Goal: Transaction & Acquisition: Purchase product/service

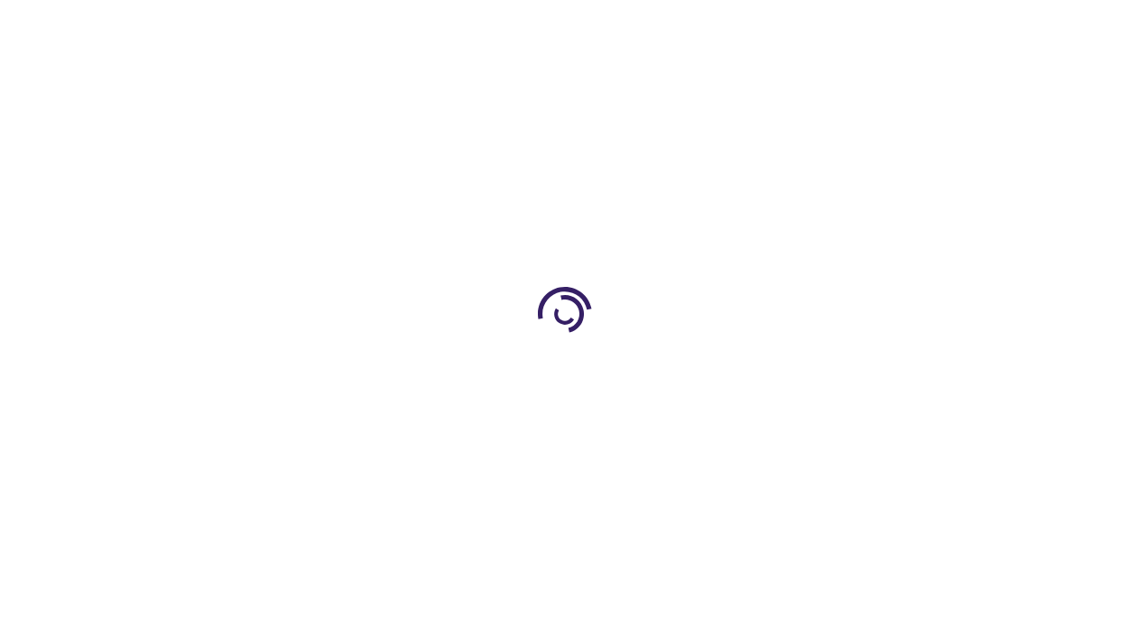
type input "0"
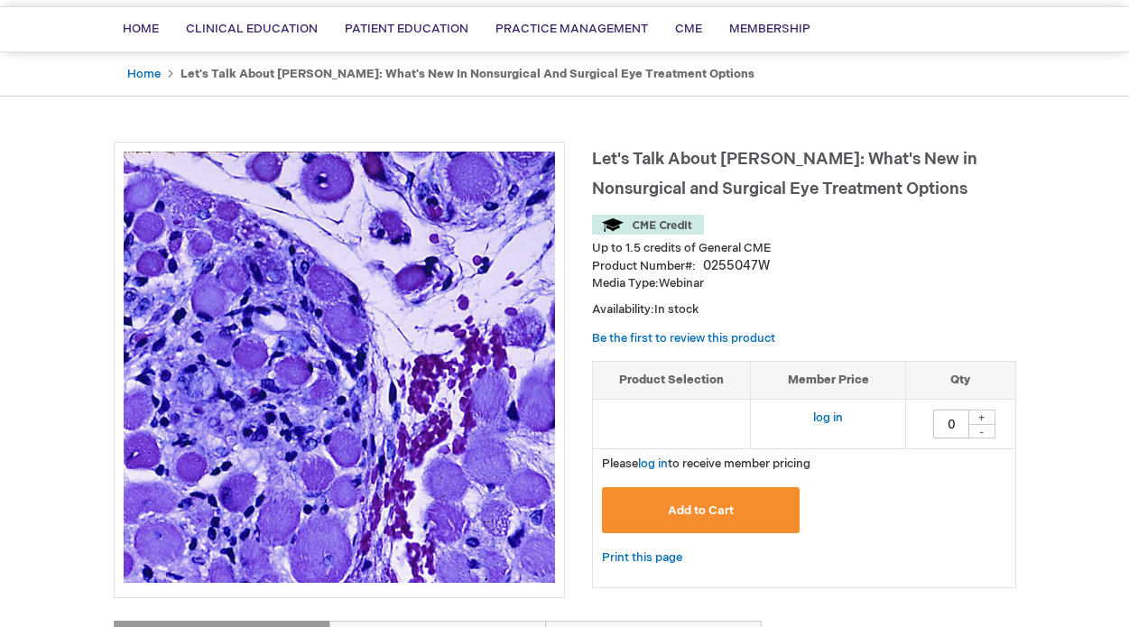
scroll to position [214, 0]
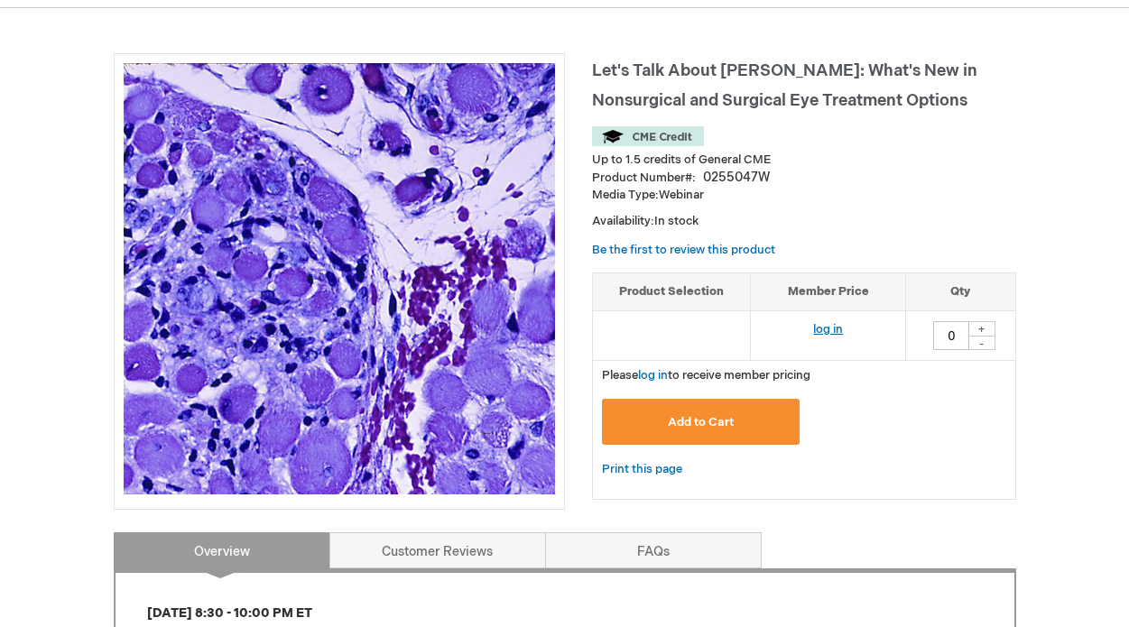
click at [822, 324] on link "log in" at bounding box center [828, 329] width 30 height 14
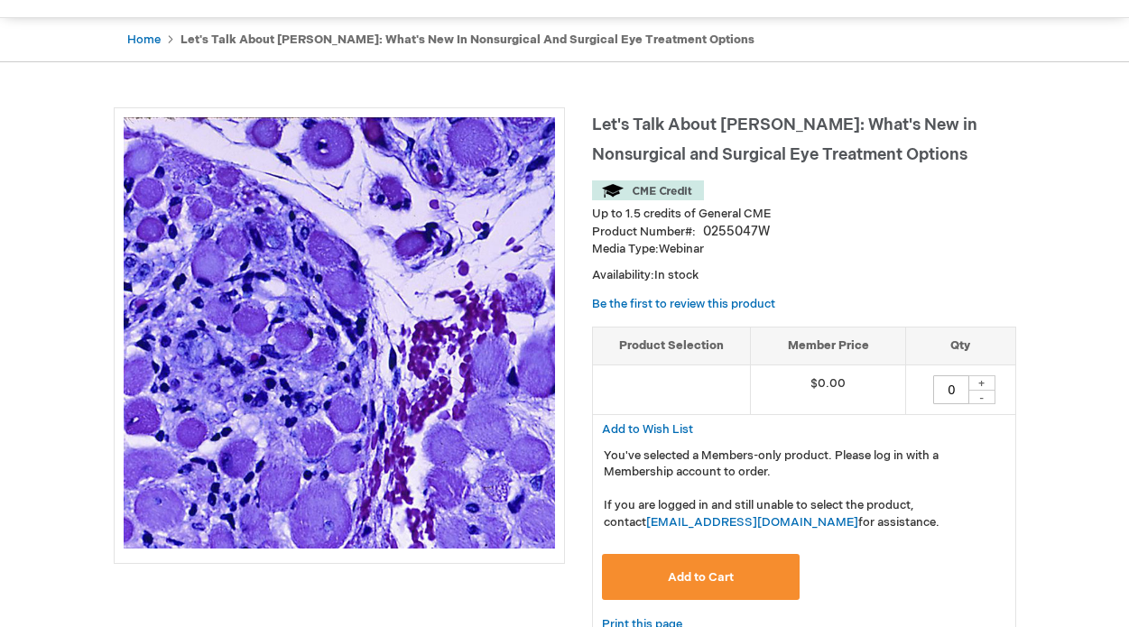
scroll to position [188, 0]
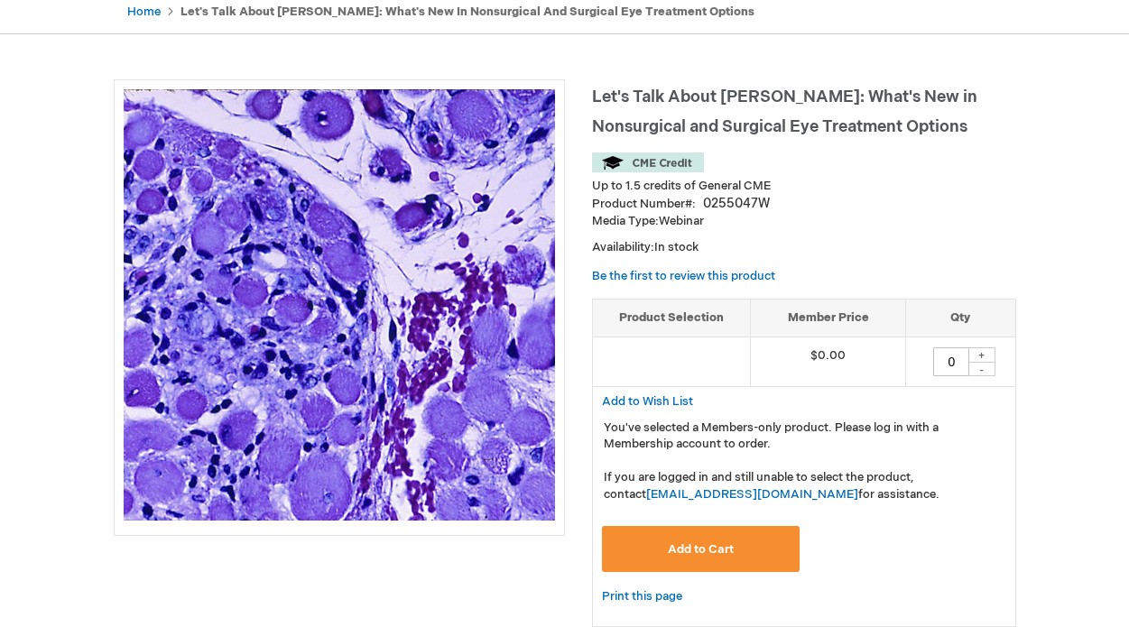
click at [730, 550] on span "Add to Cart" at bounding box center [701, 549] width 66 height 14
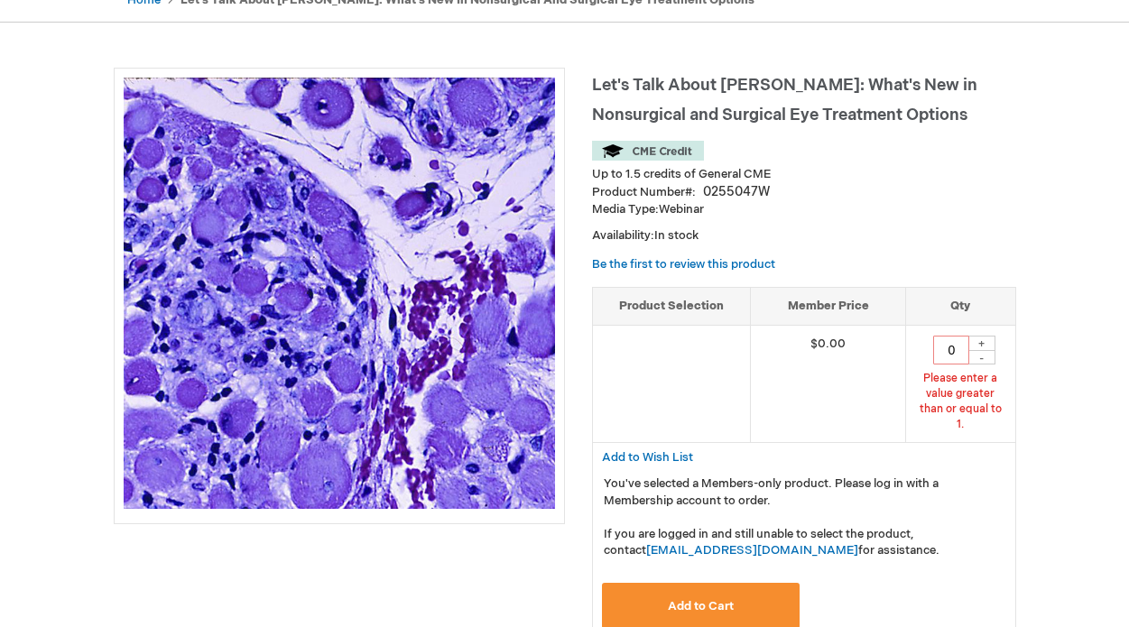
scroll to position [217, 0]
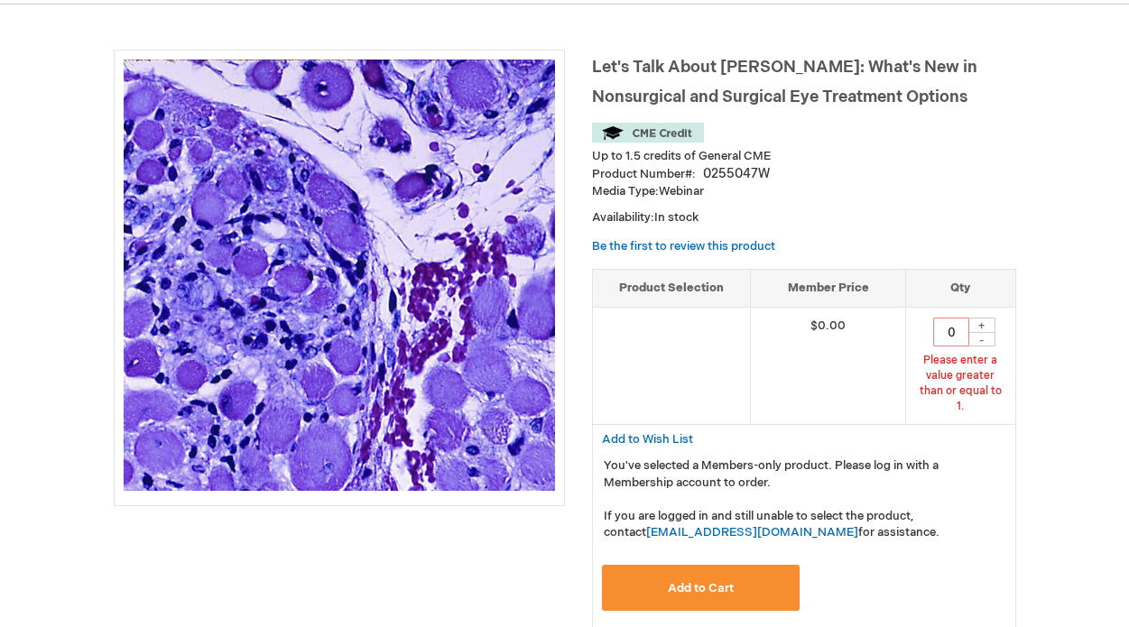
click at [979, 320] on div "+" at bounding box center [981, 325] width 27 height 15
type input "1"
click at [737, 568] on button "Add to Cart" at bounding box center [701, 588] width 198 height 46
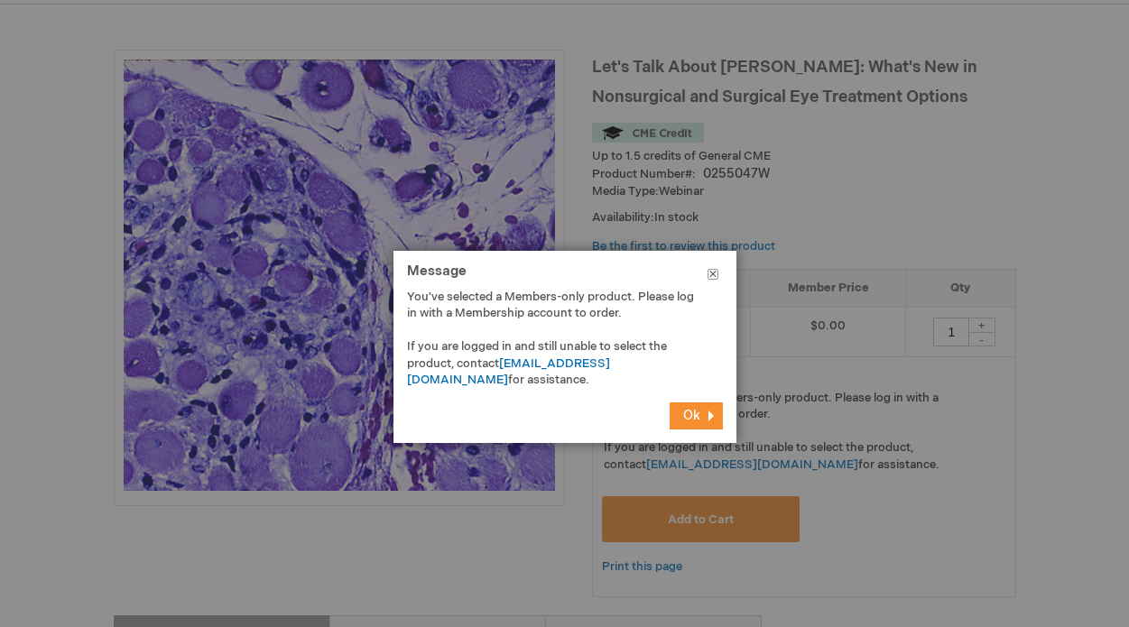
click at [714, 274] on button "Close" at bounding box center [712, 278] width 47 height 54
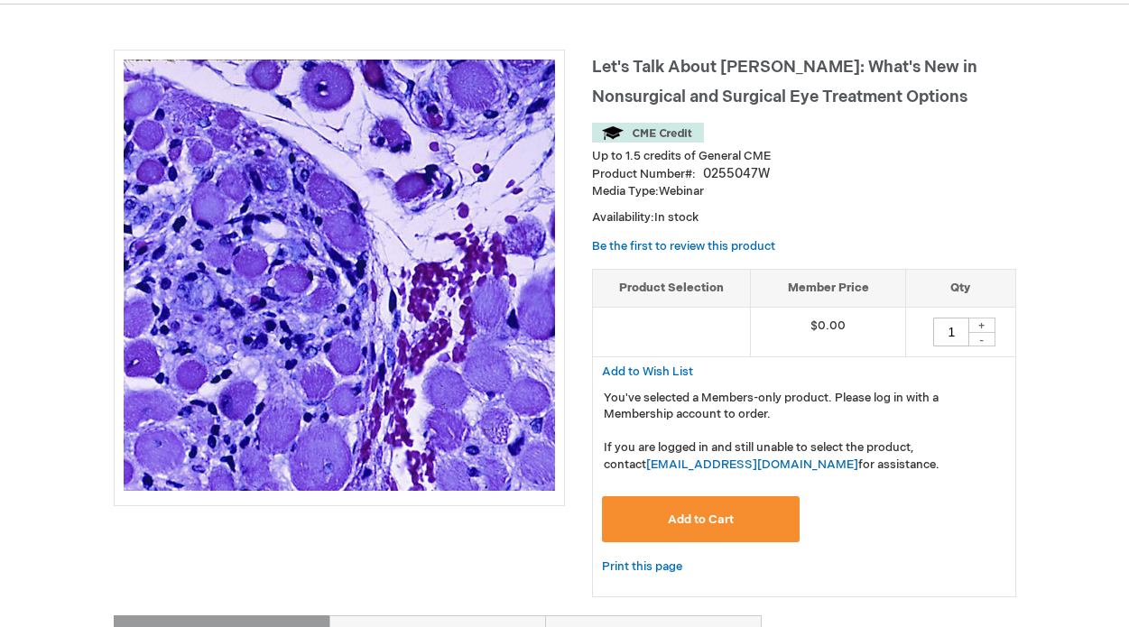
click at [849, 235] on div "Let's Talk About TED: What's New in Nonsurgical and Surgical Eye Treatment Opti…" at bounding box center [804, 333] width 424 height 566
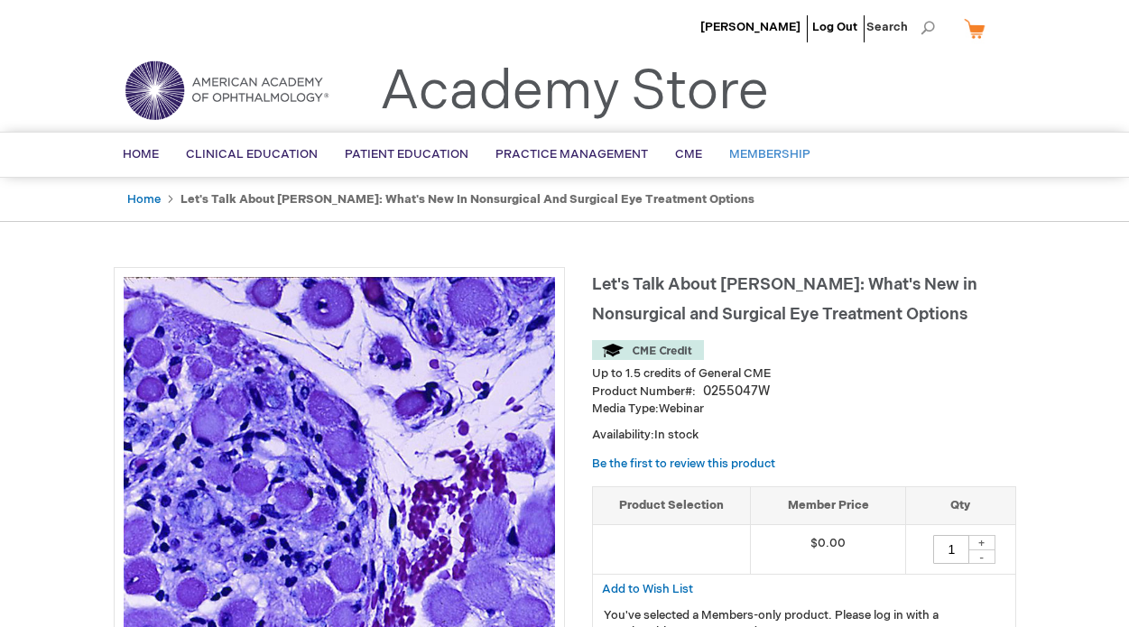
scroll to position [0, 0]
click at [855, 318] on h1 "Let's Talk About [PERSON_NAME]: What's New in Nonsurgical and Surgical Eye Trea…" at bounding box center [804, 297] width 424 height 60
